Goal: Navigation & Orientation: Go to known website

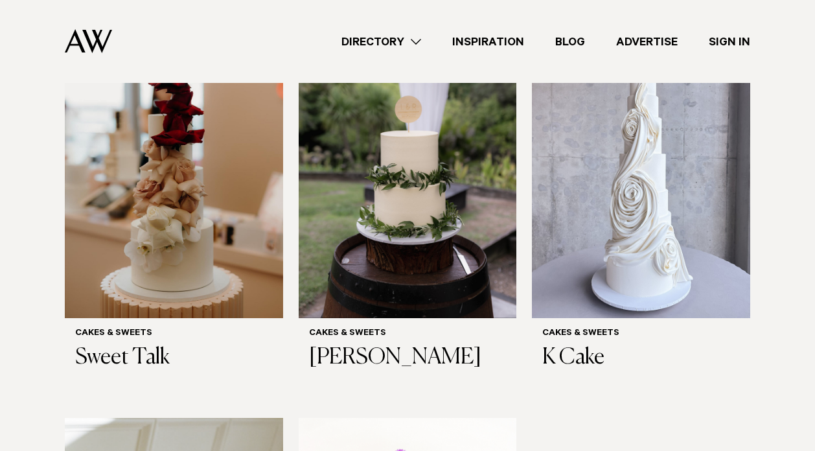
scroll to position [493, 0]
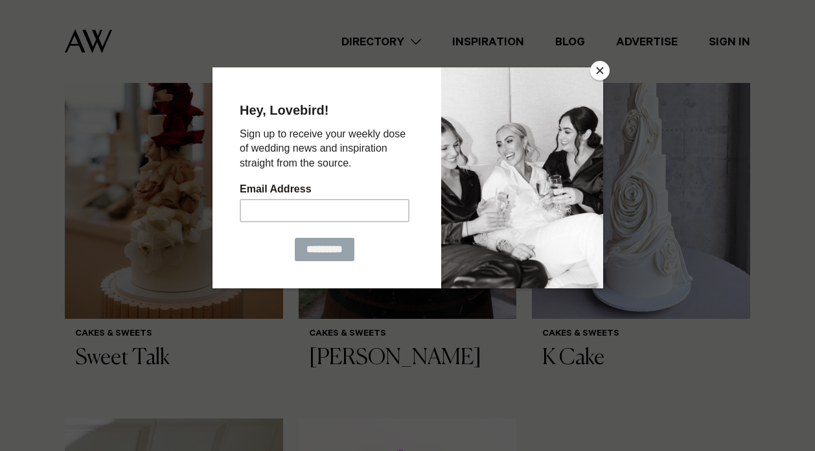
click at [600, 78] on button "Close" at bounding box center [599, 70] width 19 height 19
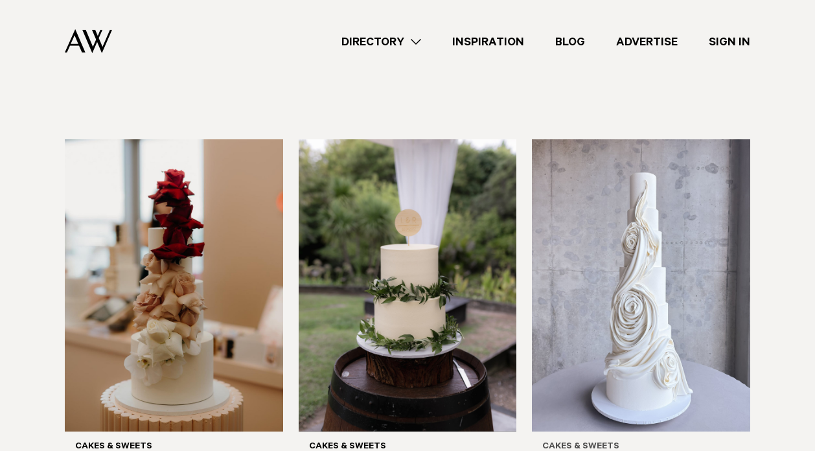
scroll to position [376, 0]
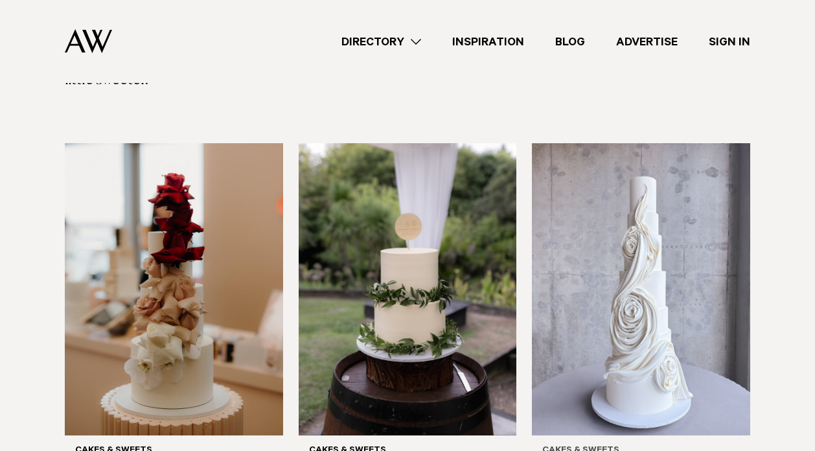
click at [654, 285] on img at bounding box center [641, 289] width 218 height 293
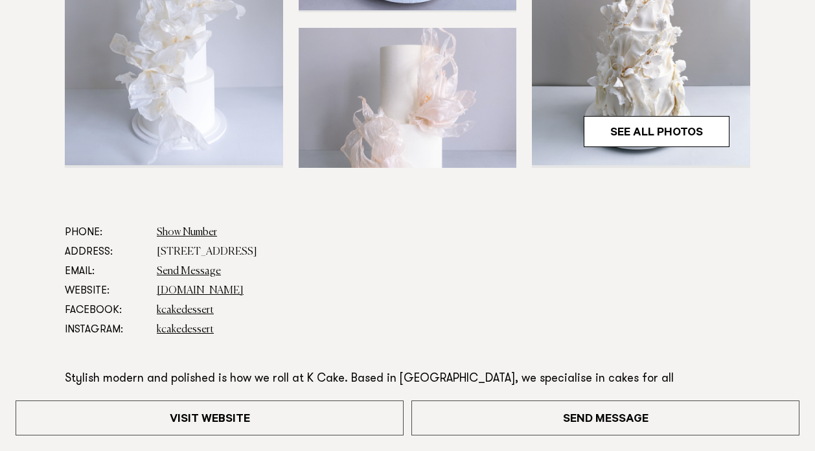
scroll to position [520, 0]
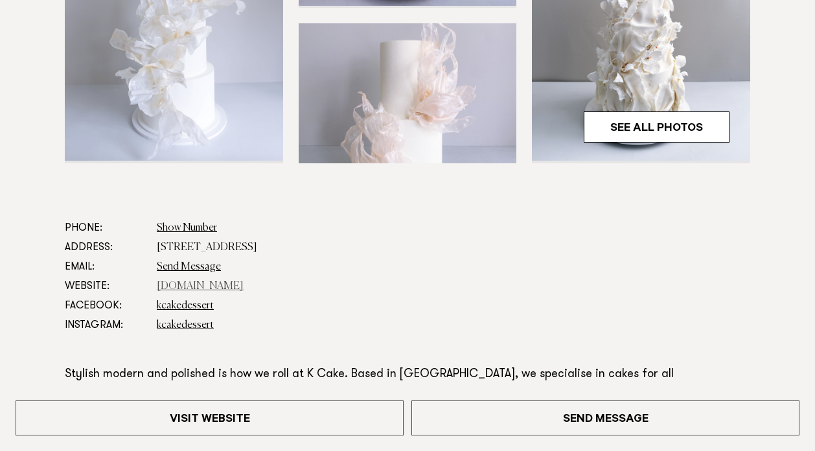
click at [208, 286] on link "www.kcake.co.nz" at bounding box center [200, 286] width 87 height 10
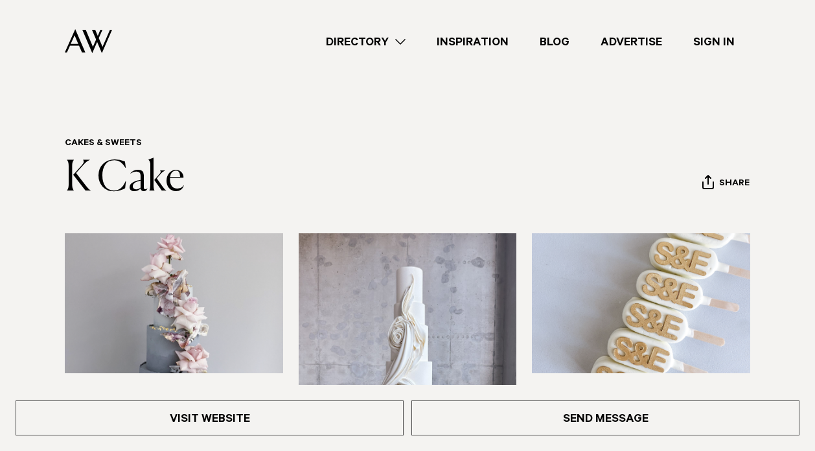
scroll to position [0, 0]
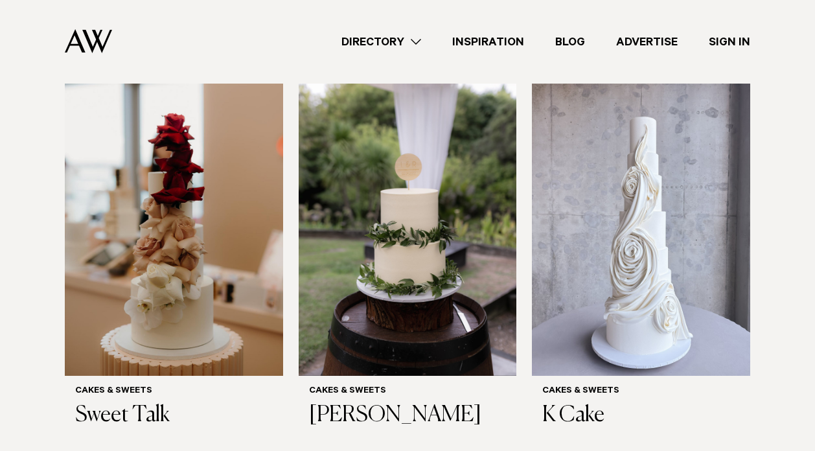
scroll to position [435, 0]
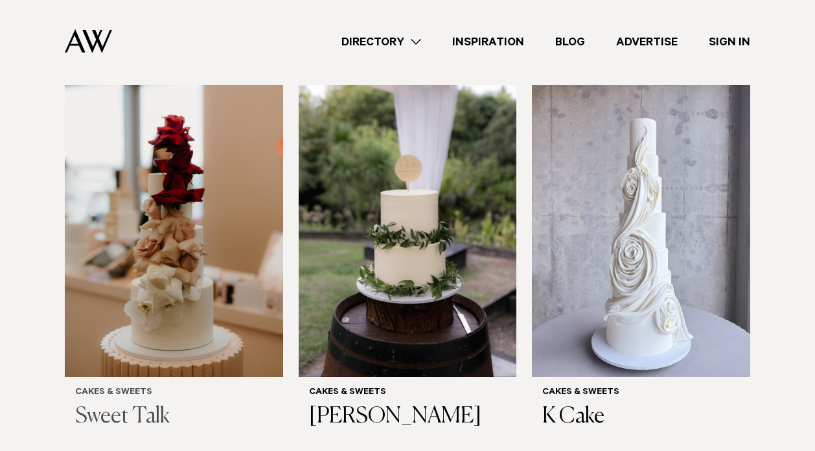
click at [254, 229] on img at bounding box center [174, 231] width 218 height 293
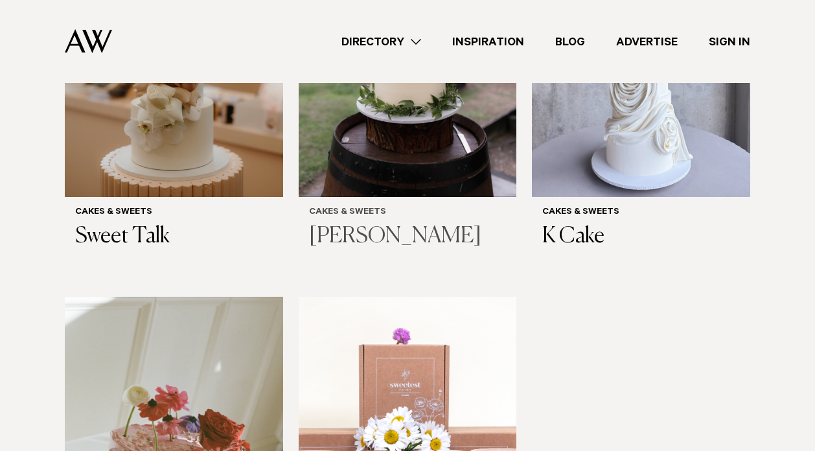
scroll to position [616, 0]
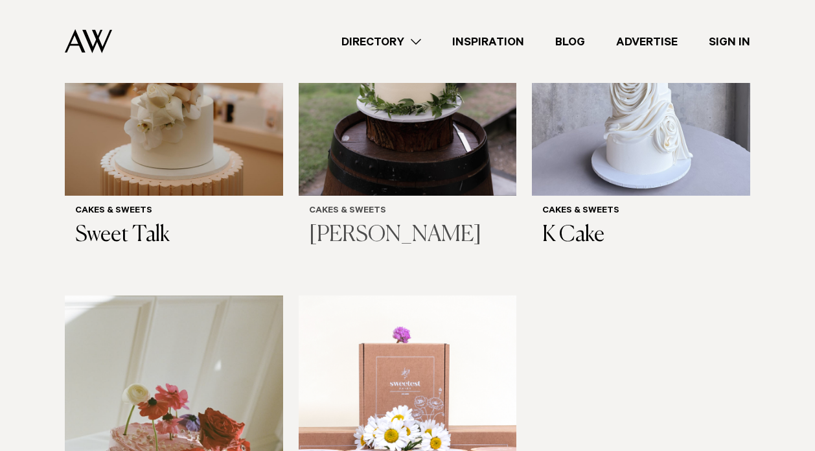
click at [400, 115] on img at bounding box center [408, 49] width 218 height 293
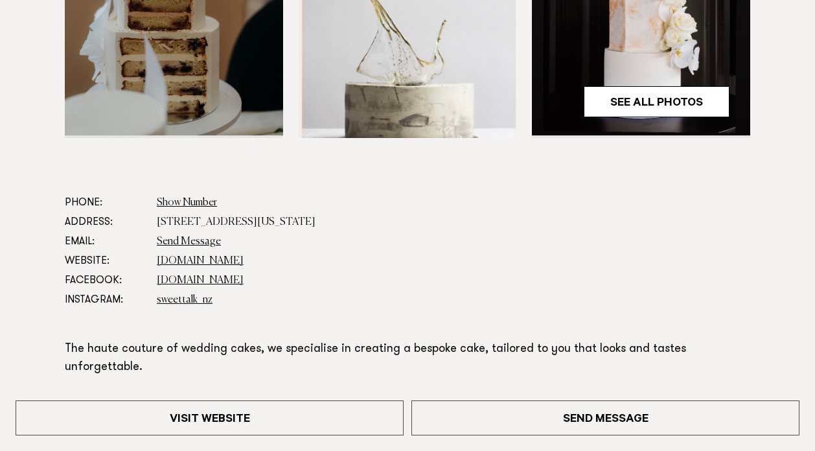
scroll to position [547, 0]
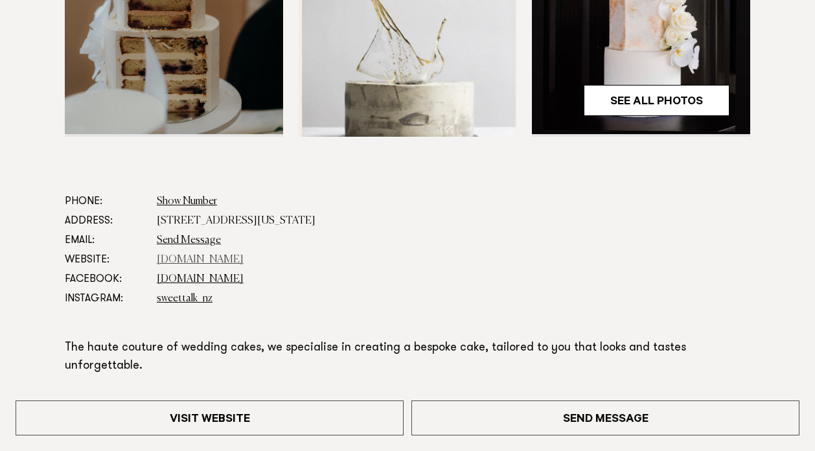
click at [180, 258] on link "sweettalk.nz" at bounding box center [200, 260] width 87 height 10
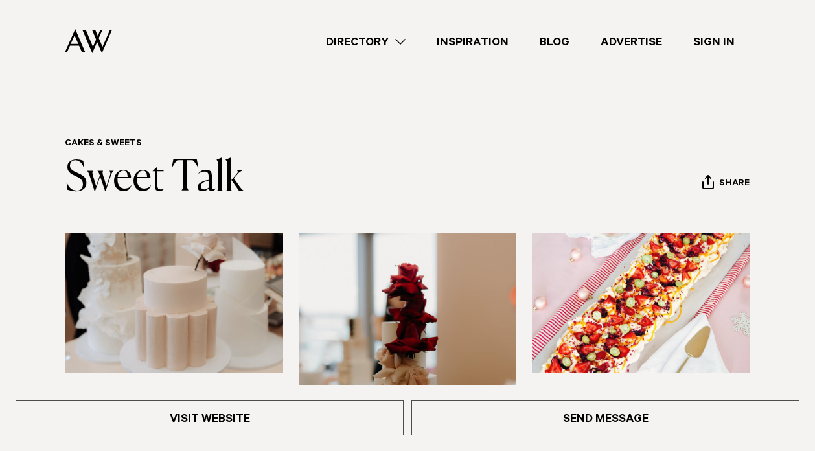
scroll to position [0, 0]
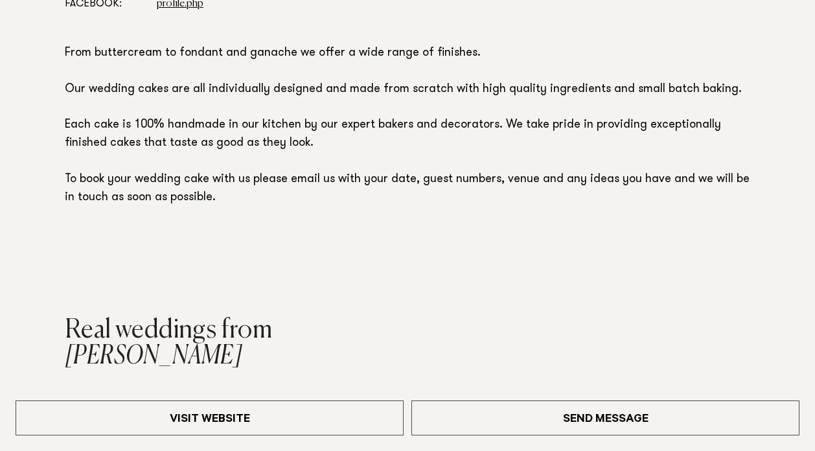
scroll to position [805, 0]
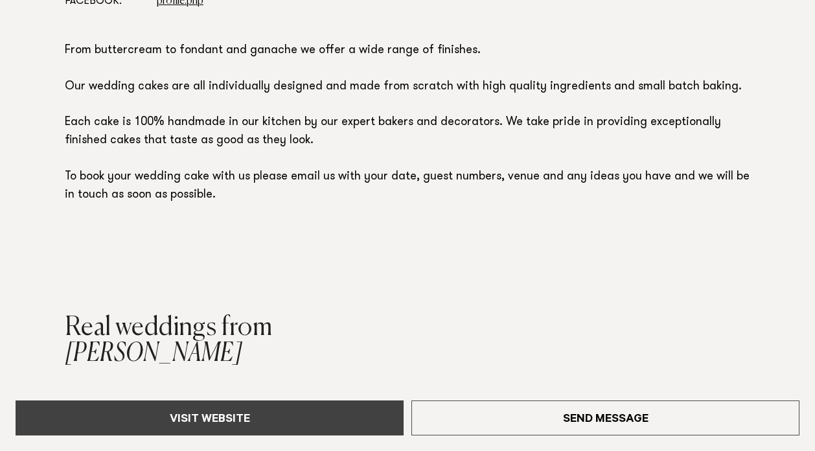
click at [195, 425] on link "Visit Website" at bounding box center [210, 417] width 388 height 35
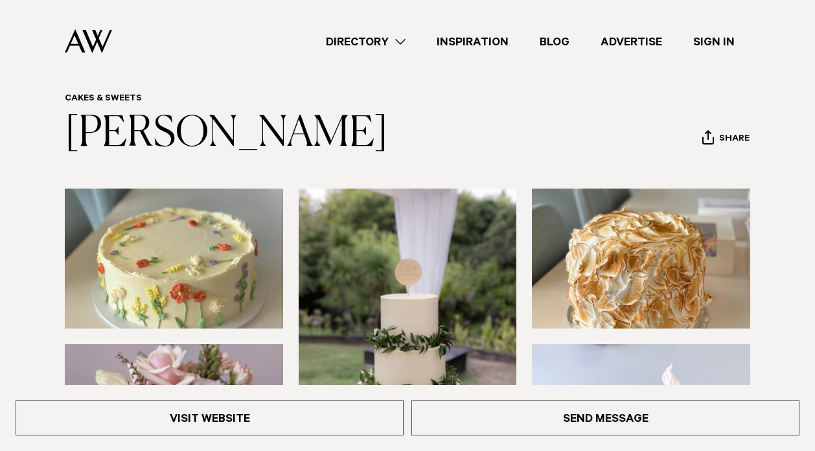
scroll to position [43, 0]
